Goal: Information Seeking & Learning: Learn about a topic

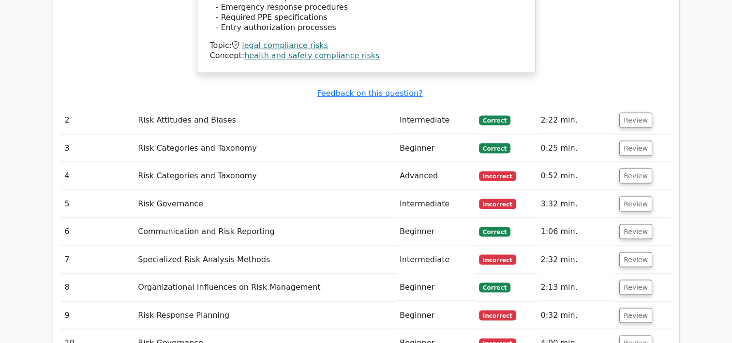
scroll to position [1778, 0]
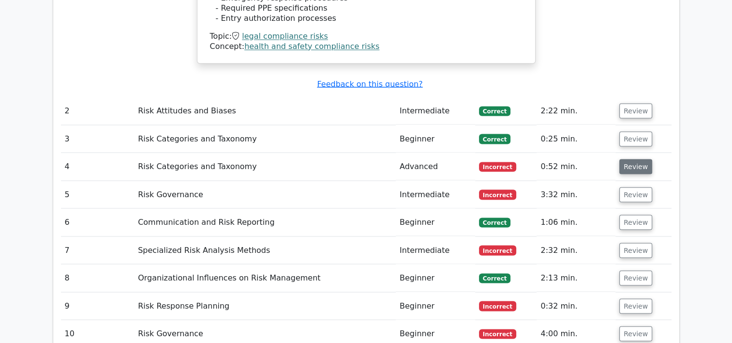
click at [627, 159] on button "Review" at bounding box center [635, 166] width 33 height 15
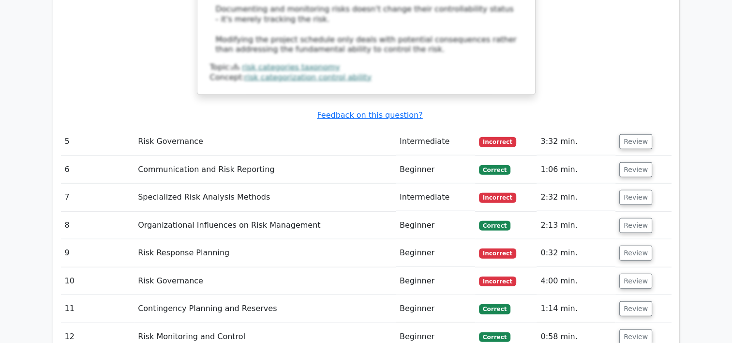
scroll to position [2320, 0]
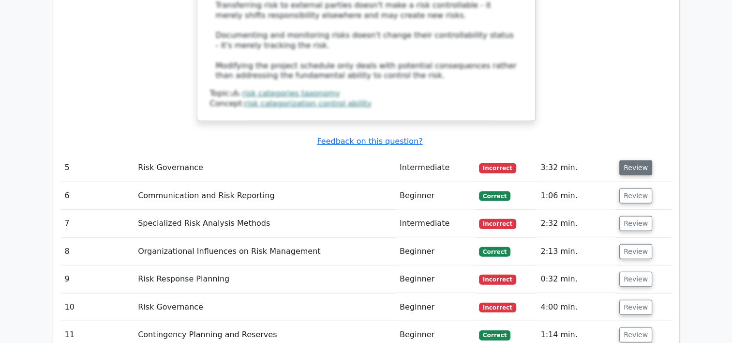
click at [633, 160] on button "Review" at bounding box center [635, 167] width 33 height 15
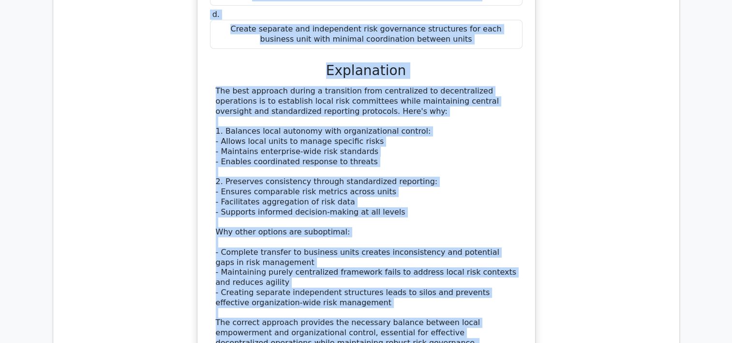
scroll to position [2686, 0]
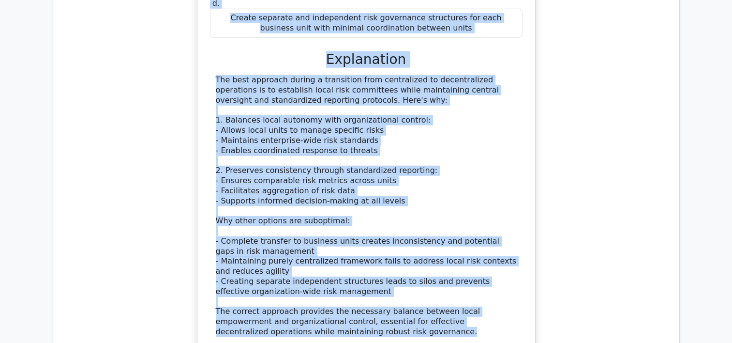
drag, startPoint x: 221, startPoint y: 14, endPoint x: 392, endPoint y: 217, distance: 265.7
click at [392, 217] on div "How should an organization modify its Risk Governance Framework when transition…" at bounding box center [366, 95] width 330 height 554
drag, startPoint x: 392, startPoint y: 217, endPoint x: 330, endPoint y: 207, distance: 62.7
copy div "How should an organization modify its Risk Governance Framework when transition…"
click at [527, 99] on div "How should an organization modify its Risk Governance Framework when transition…" at bounding box center [366, 95] width 330 height 554
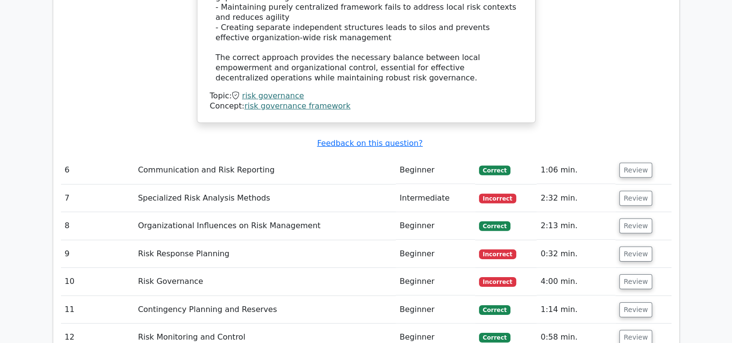
scroll to position [2960, 0]
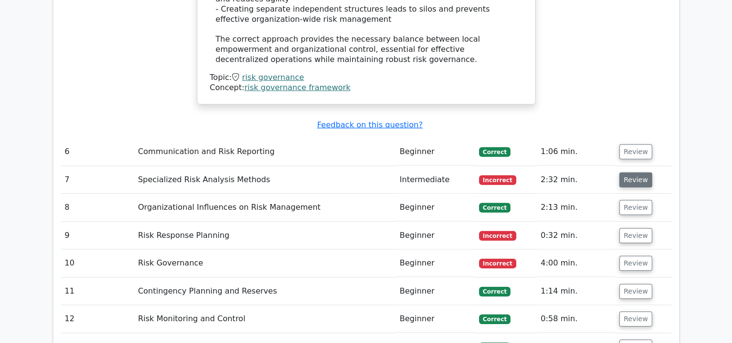
click at [624, 172] on button "Review" at bounding box center [635, 179] width 33 height 15
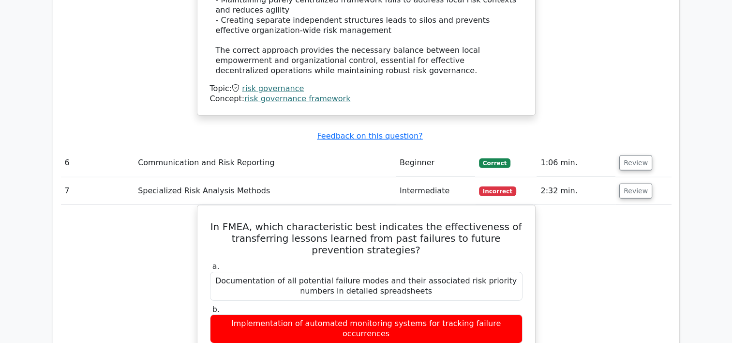
scroll to position [2985, 0]
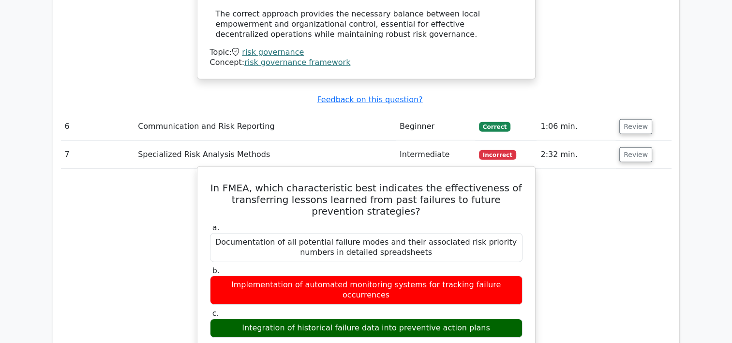
drag, startPoint x: 225, startPoint y: 73, endPoint x: 491, endPoint y: 253, distance: 320.2
copy div "In FMEA, which characteristic best indicates the effectiveness of transferring …"
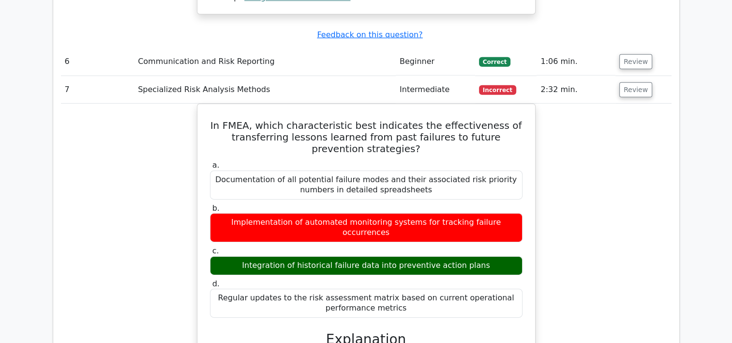
scroll to position [3070, 0]
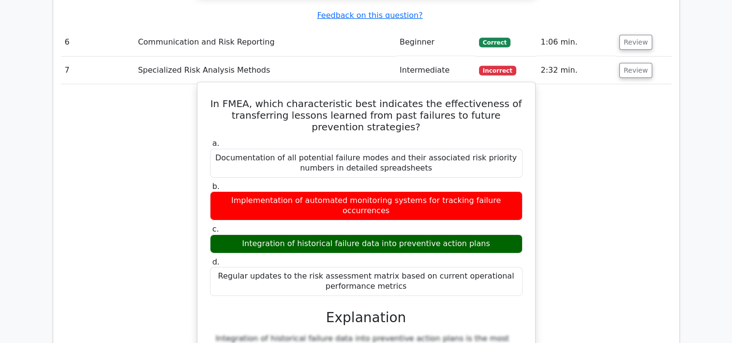
click at [493, 267] on div "Regular updates to the risk assessment matrix based on current operational perf…" at bounding box center [366, 281] width 313 height 29
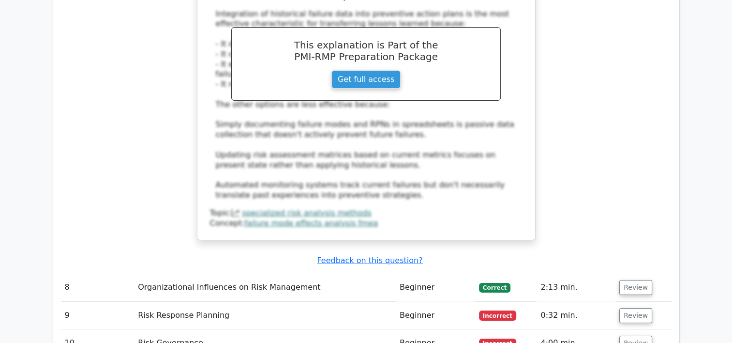
scroll to position [3382, 0]
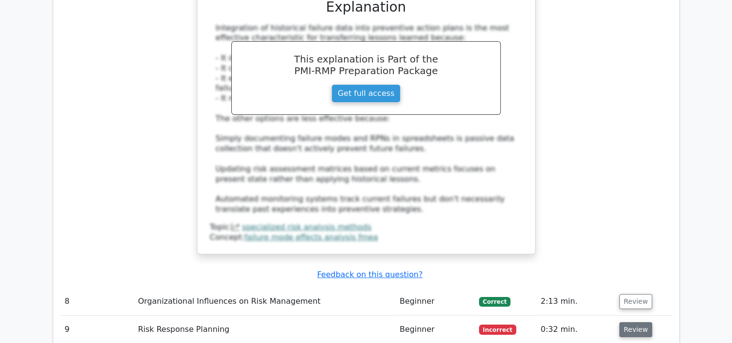
click at [625, 322] on button "Review" at bounding box center [635, 329] width 33 height 15
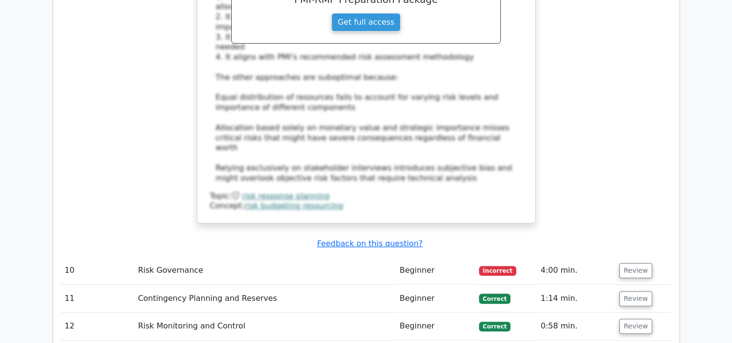
scroll to position [4046, 0]
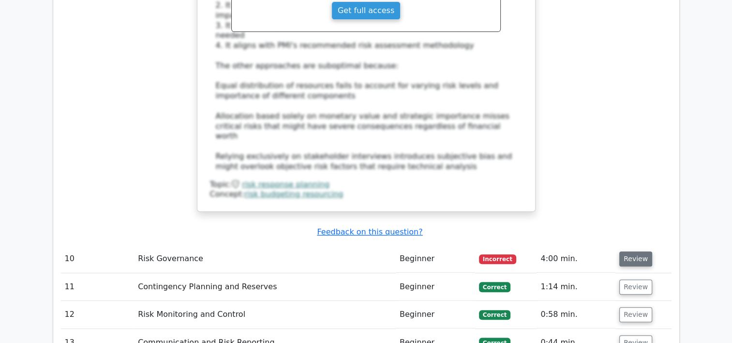
click at [634, 251] on button "Review" at bounding box center [635, 258] width 33 height 15
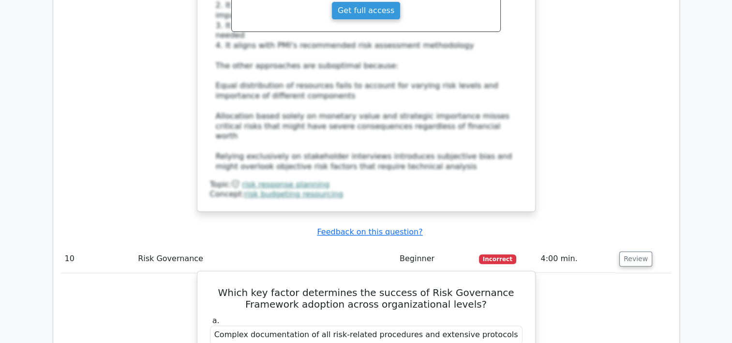
drag, startPoint x: 235, startPoint y: 125, endPoint x: 489, endPoint y: 268, distance: 291.8
copy div "Which key factor determines the success of Risk Governance Framework adoption a…"
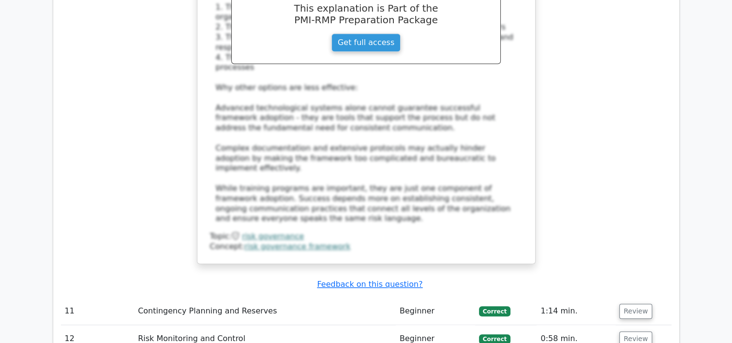
scroll to position [4588, 0]
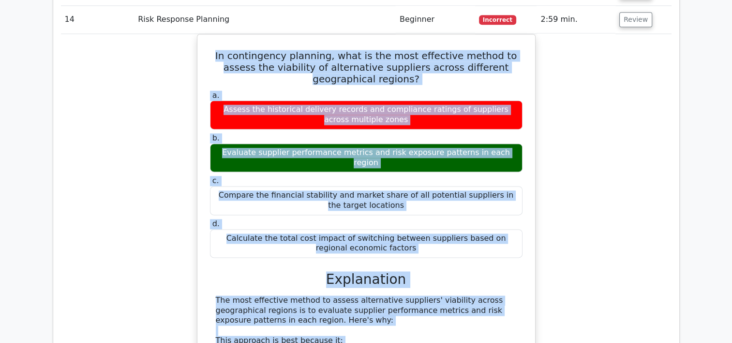
scroll to position [4965, 0]
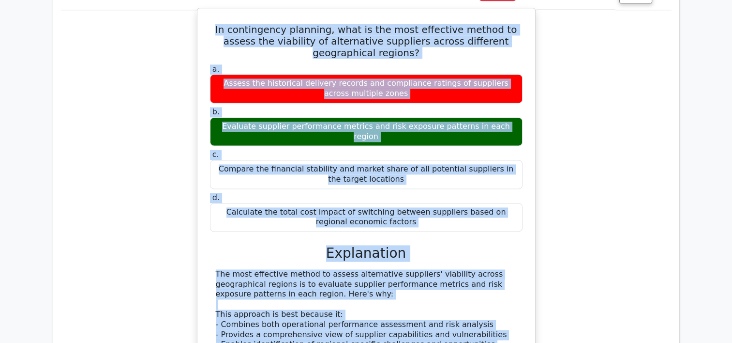
drag, startPoint x: 215, startPoint y: 85, endPoint x: 454, endPoint y: 240, distance: 284.8
click at [454, 240] on div "In contingency planning, what is the most effective method to assess the viabil…" at bounding box center [366, 264] width 330 height 504
drag, startPoint x: 454, startPoint y: 240, endPoint x: 429, endPoint y: 236, distance: 25.5
copy div "In contingency planning, what is the most effective method to assess the viabil…"
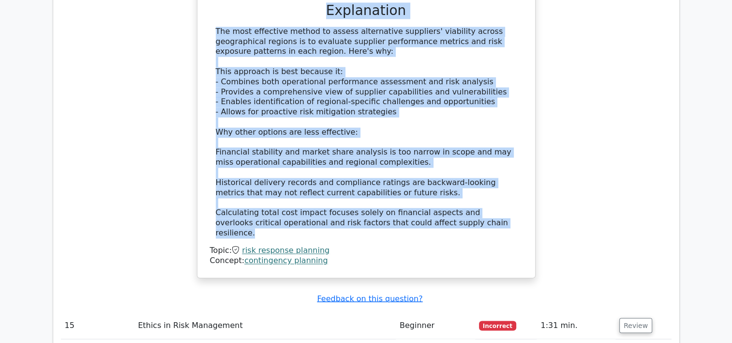
scroll to position [5202, 0]
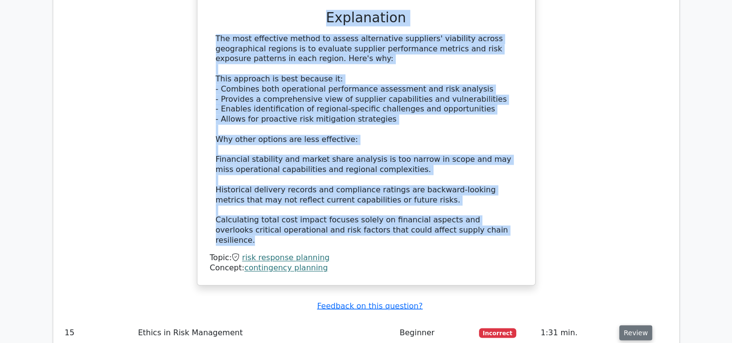
click at [626, 325] on button "Review" at bounding box center [635, 332] width 33 height 15
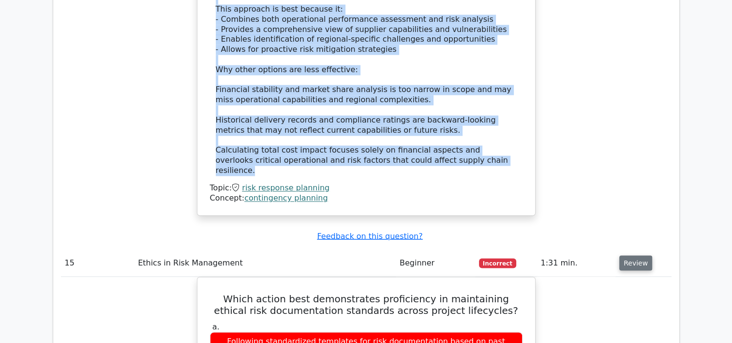
scroll to position [5260, 0]
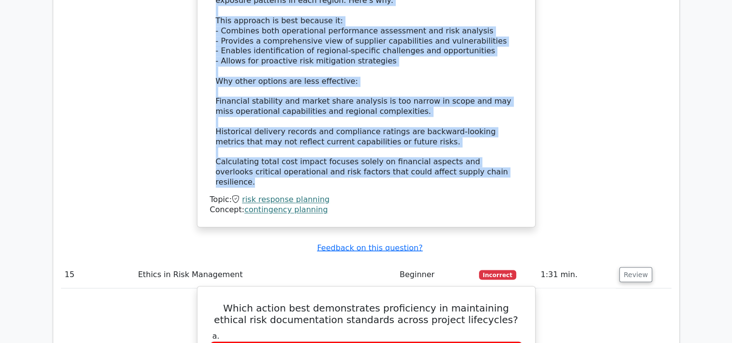
drag, startPoint x: 212, startPoint y: 67, endPoint x: 424, endPoint y: 249, distance: 279.3
drag, startPoint x: 424, startPoint y: 249, endPoint x: 361, endPoint y: 230, distance: 65.3
copy div "Which action best demonstrates proficiency in maintaining ethical risk document…"
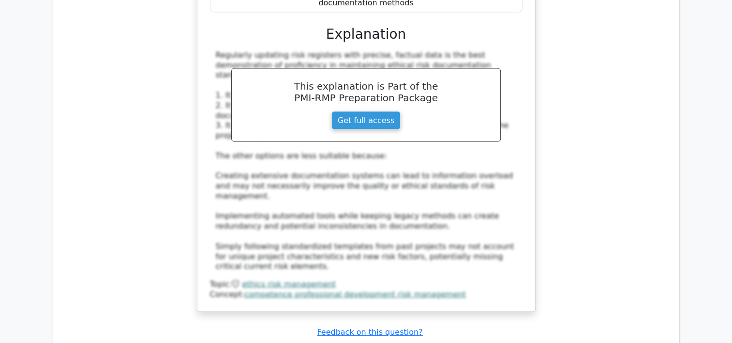
scroll to position [5762, 0]
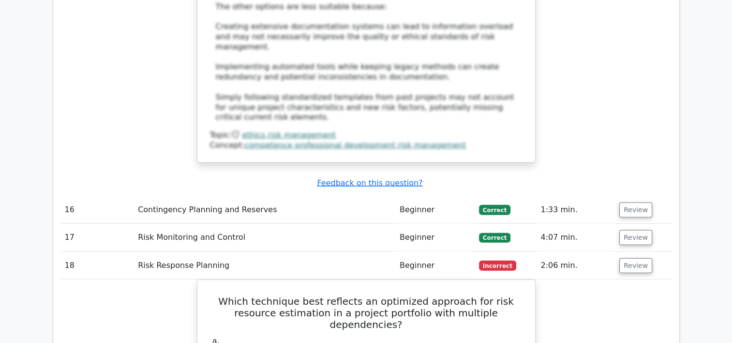
scroll to position [5909, 0]
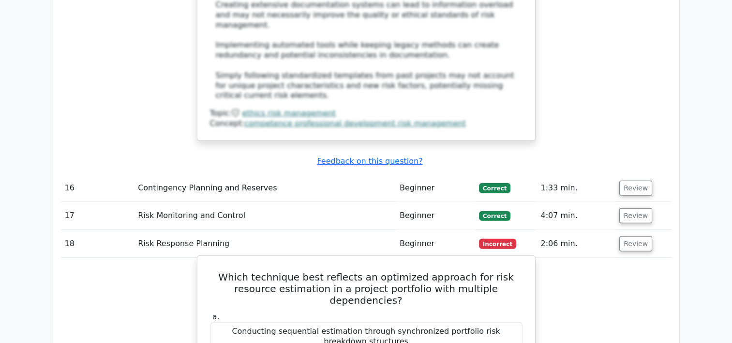
click at [215, 271] on h5 "Which technique best reflects an optimized approach for risk resource estimatio…" at bounding box center [366, 288] width 314 height 35
click at [212, 271] on h5 "Which technique best reflects an optimized approach for risk resource estimatio…" at bounding box center [366, 288] width 314 height 35
drag, startPoint x: 212, startPoint y: 5, endPoint x: 513, endPoint y: 174, distance: 344.9
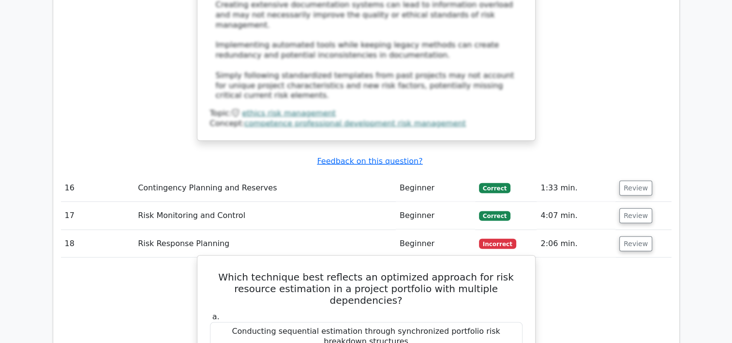
copy div "Which technique best reflects an optimized approach for risk resource estimatio…"
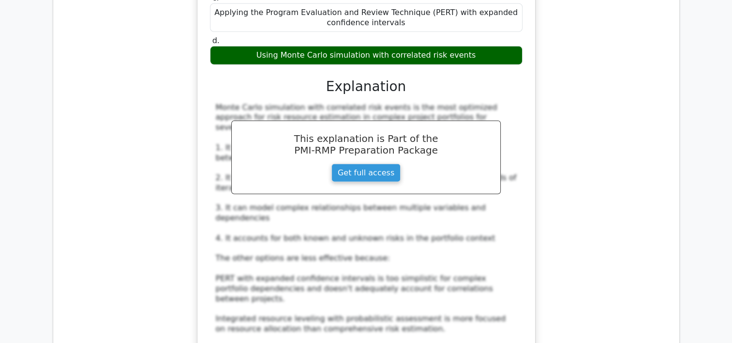
scroll to position [6334, 0]
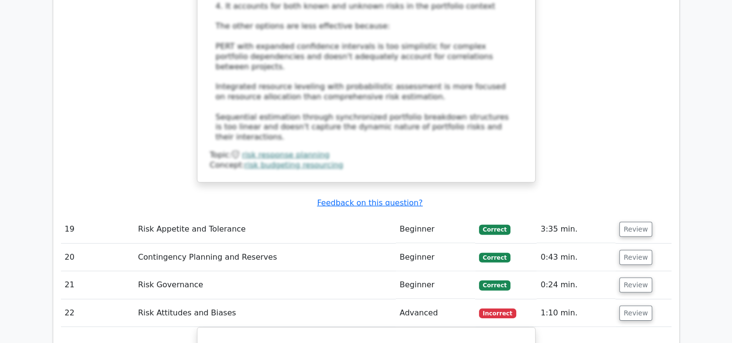
scroll to position [6547, 0]
drag, startPoint x: 281, startPoint y: 24, endPoint x: 217, endPoint y: 26, distance: 63.4
drag, startPoint x: 217, startPoint y: 26, endPoint x: 220, endPoint y: 21, distance: 5.6
copy h5 "anchoring bias"
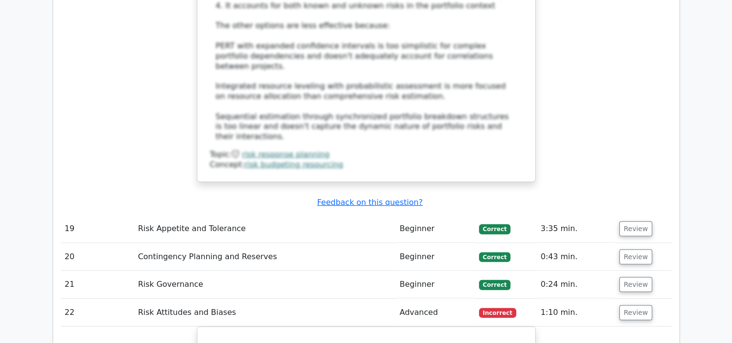
drag, startPoint x: 225, startPoint y: 10, endPoint x: 419, endPoint y: 218, distance: 284.8
drag, startPoint x: 419, startPoint y: 218, endPoint x: 383, endPoint y: 212, distance: 36.4
copy div "A project manager uses a game-based approach to demonstrate anchoring bias, ask…"
